Goal: Communication & Community: Share content

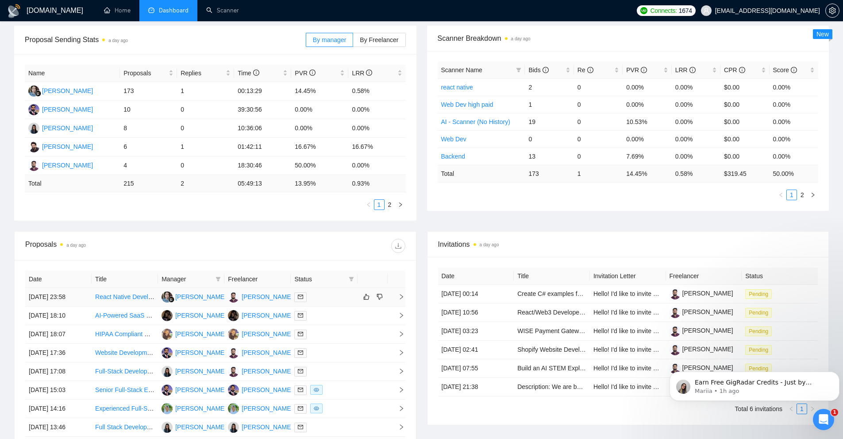
click at [401, 294] on icon "right" at bounding box center [401, 296] width 6 height 6
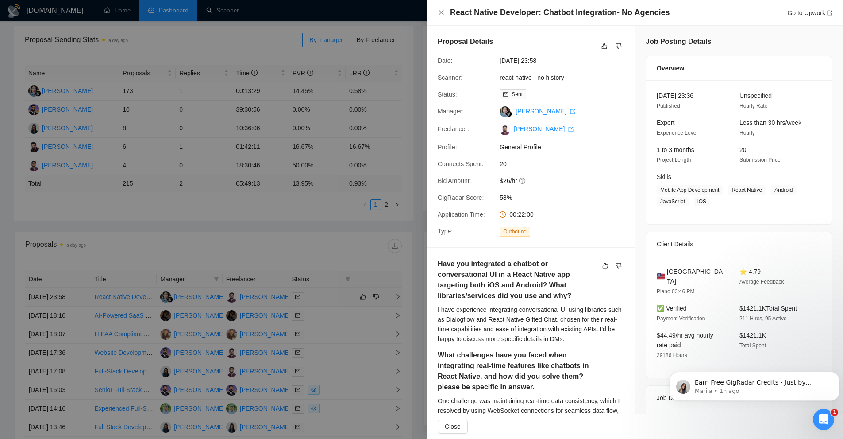
scroll to position [80, 0]
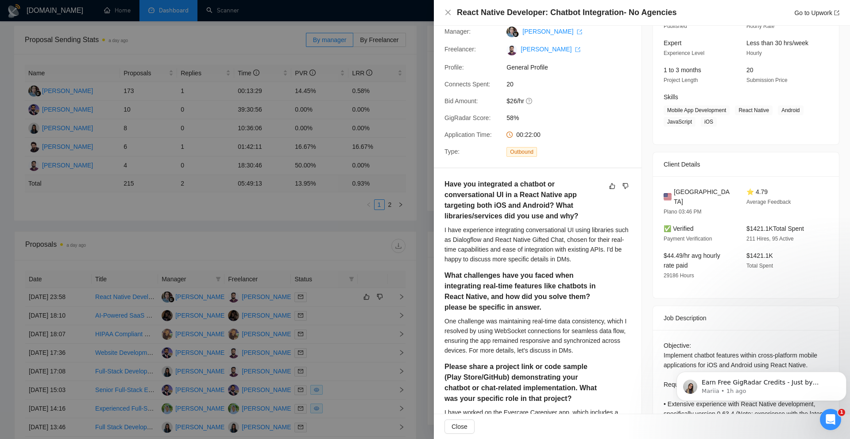
click at [393, 306] on div at bounding box center [425, 219] width 850 height 439
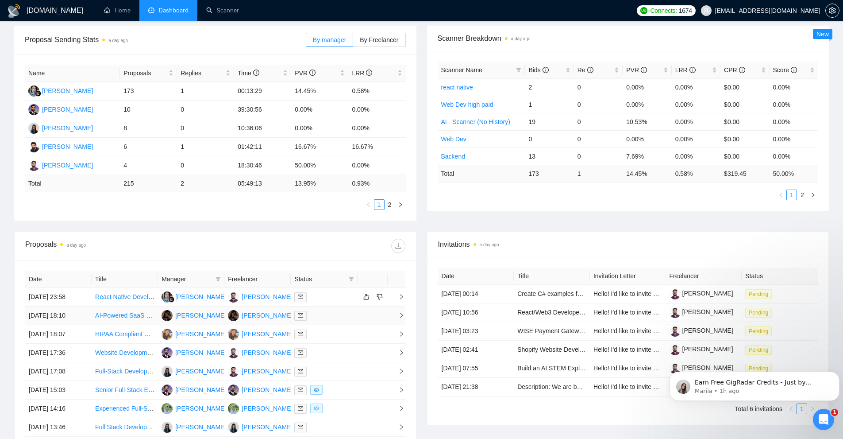
click at [398, 312] on span "right" at bounding box center [397, 315] width 13 height 6
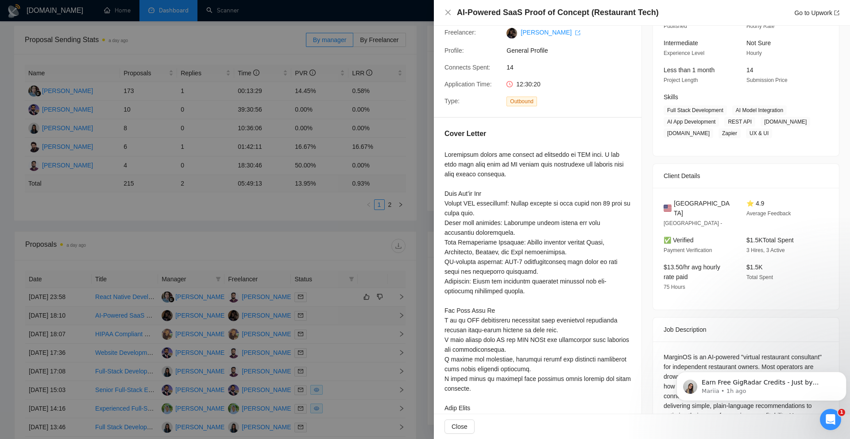
click at [398, 312] on div at bounding box center [425, 219] width 850 height 439
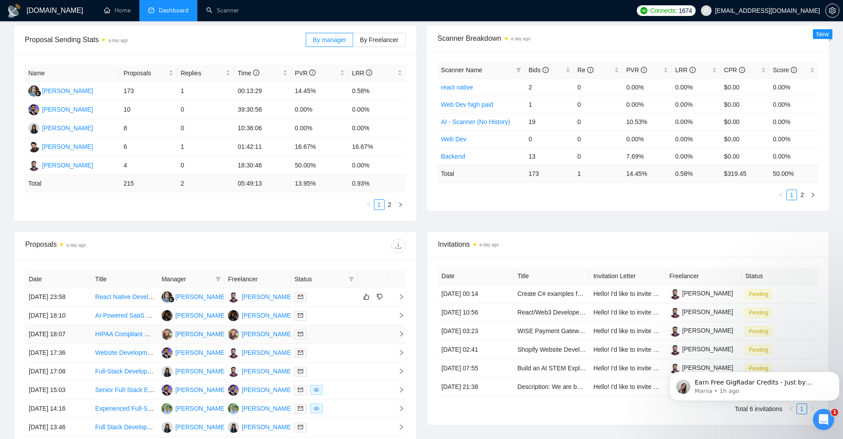
click at [404, 337] on td at bounding box center [397, 334] width 18 height 19
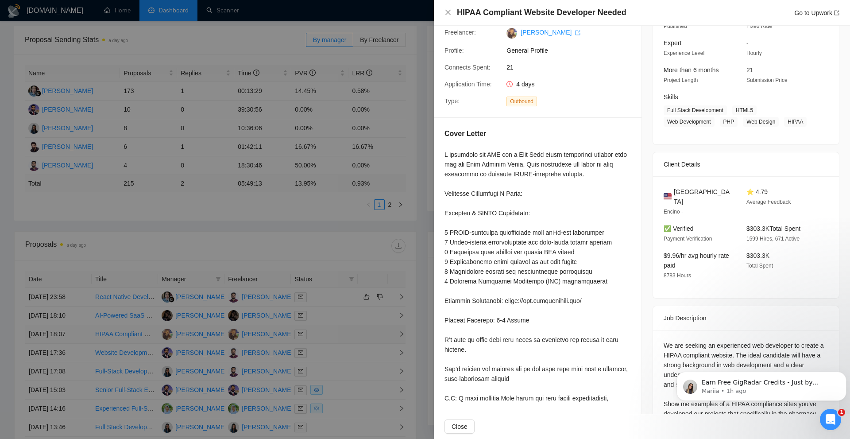
click at [404, 337] on div at bounding box center [425, 219] width 850 height 439
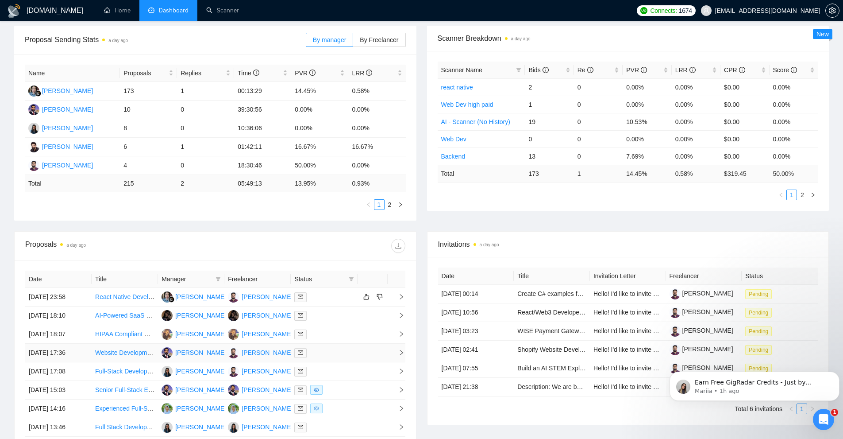
click at [401, 349] on icon "right" at bounding box center [401, 352] width 6 height 6
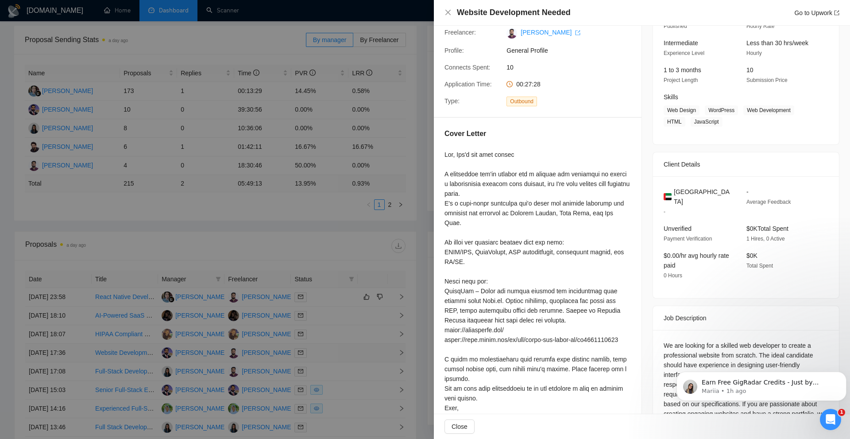
click at [401, 349] on div at bounding box center [425, 219] width 850 height 439
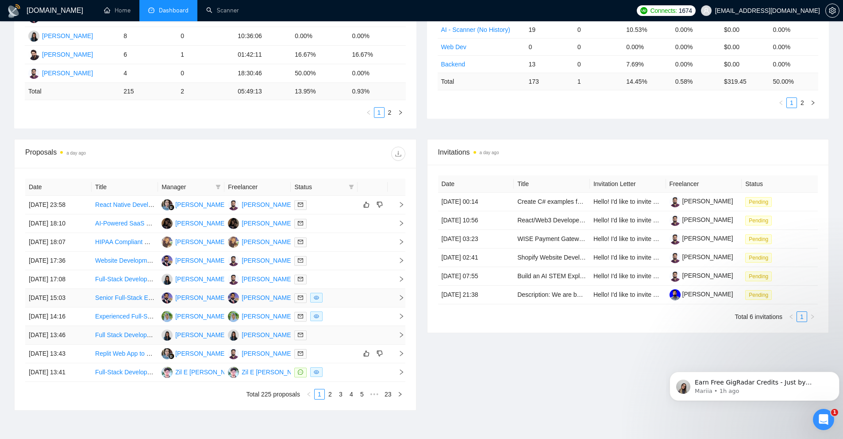
scroll to position [223, 0]
click at [399, 356] on td at bounding box center [397, 353] width 18 height 19
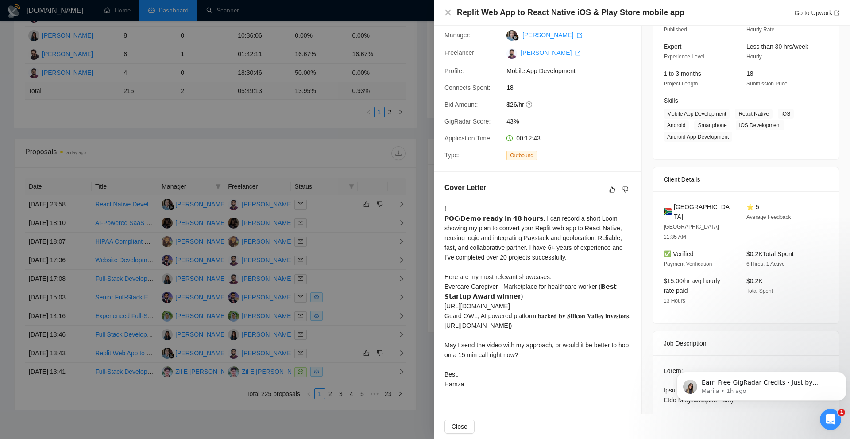
click at [415, 216] on div at bounding box center [425, 219] width 850 height 439
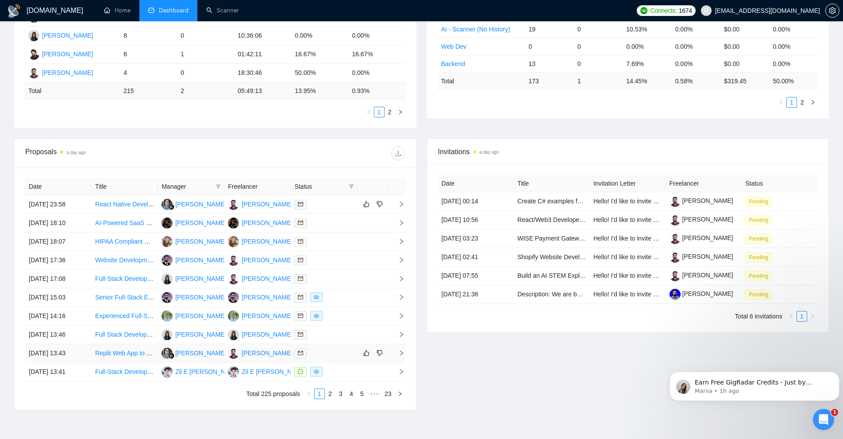
click at [402, 354] on icon "right" at bounding box center [401, 352] width 3 height 5
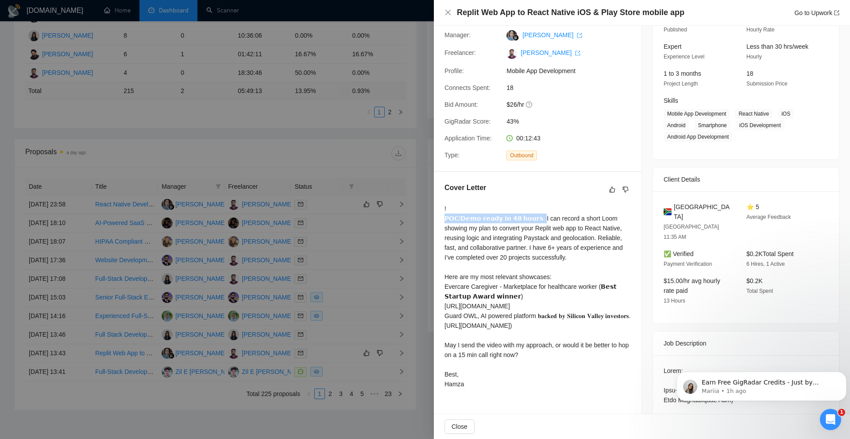
drag, startPoint x: 445, startPoint y: 215, endPoint x: 529, endPoint y: 215, distance: 83.7
click at [529, 215] on div "! 𝗣𝗢𝗖/𝗗𝗲𝗺𝗼 𝗿𝗲𝗮𝗱𝘆 𝗶𝗻 𝟰𝟴 𝗵𝗼𝘂𝗿𝘀. I can record a short Loom showing my plan to conv…" at bounding box center [537, 296] width 186 height 185
copy div "𝗣𝗢𝗖/𝗗𝗲𝗺𝗼 𝗿𝗲𝗮𝗱𝘆 𝗶𝗻 𝟰𝟴 𝗵𝗼𝘂𝗿𝘀. I can record a short"
click at [416, 233] on div at bounding box center [425, 219] width 850 height 439
